Goal: Navigation & Orientation: Find specific page/section

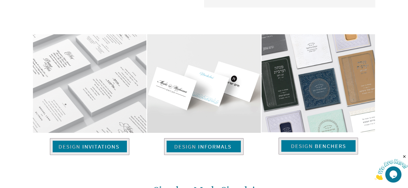
scroll to position [357, 0]
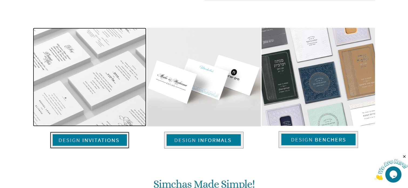
click at [122, 144] on img at bounding box center [89, 140] width 79 height 17
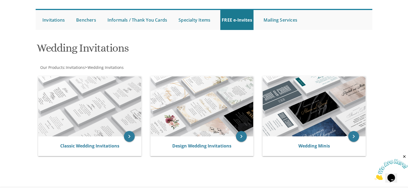
scroll to position [49, 0]
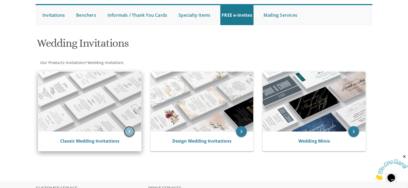
click at [127, 133] on icon "keyboard_arrow_right" at bounding box center [129, 131] width 11 height 11
